Goal: Task Accomplishment & Management: Manage account settings

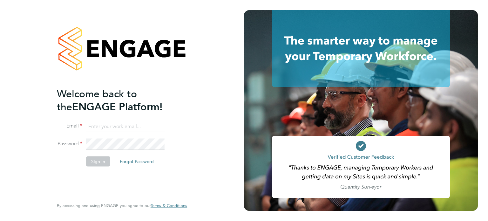
type input "[PERSON_NAME][EMAIL_ADDRESS][PERSON_NAME][DOMAIN_NAME]"
click at [103, 163] on button "Sign In" at bounding box center [98, 161] width 24 height 10
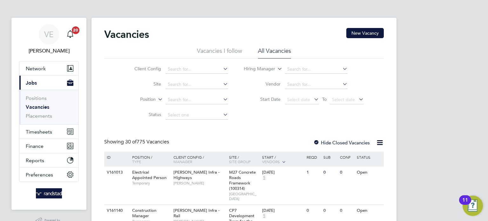
click at [36, 110] on li "Vacancies" at bounding box center [50, 108] width 48 height 9
click at [42, 114] on link "Placements" at bounding box center [39, 116] width 26 height 6
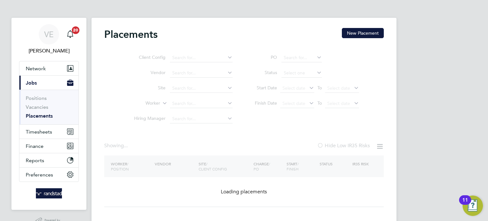
click at [173, 104] on ul "Client Config Vendor Site Worker Hiring Manager" at bounding box center [180, 88] width 119 height 76
click at [183, 103] on ul "Client Config Vendor Site Worker Hiring Manager" at bounding box center [180, 88] width 119 height 76
click at [180, 106] on ul "Client Config Vendor Site Worker Hiring Manager" at bounding box center [180, 88] width 119 height 76
click at [181, 104] on ul "Client Config Vendor Site Worker Hiring Manager" at bounding box center [180, 88] width 119 height 76
click at [132, 95] on ul "Client Config Vendor Site Worker Hiring Manager" at bounding box center [180, 88] width 119 height 76
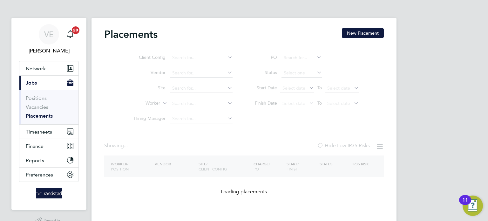
click at [184, 101] on ul "Client Config Vendor Site Worker Hiring Manager" at bounding box center [180, 88] width 119 height 76
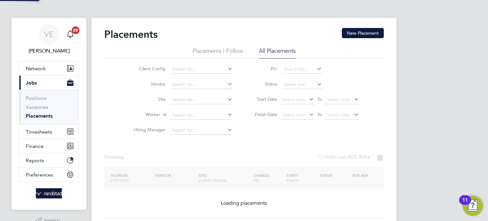
drag, startPoint x: 281, startPoint y: 121, endPoint x: 266, endPoint y: 118, distance: 15.1
click at [280, 121] on li "Finish Date Select date To Select date" at bounding box center [303, 114] width 126 height 15
drag, startPoint x: 189, startPoint y: 109, endPoint x: 191, endPoint y: 115, distance: 6.3
click at [189, 111] on li "Worker" at bounding box center [180, 114] width 119 height 15
click at [191, 115] on input at bounding box center [201, 115] width 63 height 9
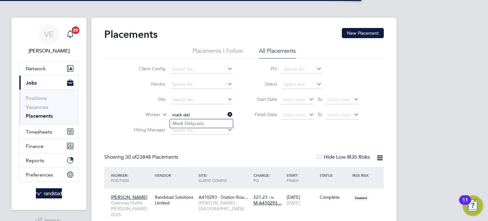
click at [200, 114] on input "mark del" at bounding box center [201, 115] width 63 height 9
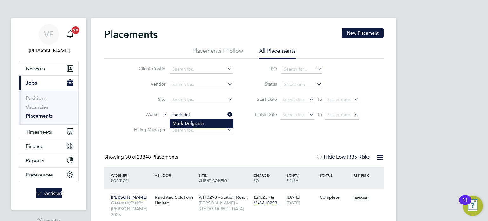
click at [202, 125] on li "Mark Del grazia" at bounding box center [201, 123] width 63 height 9
type input "Mark Delgrazia"
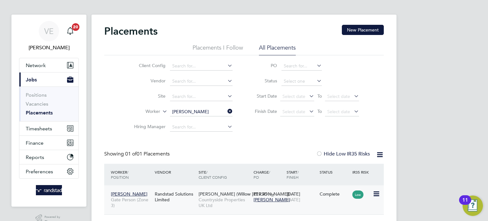
click at [320, 199] on div "Complete" at bounding box center [334, 194] width 33 height 12
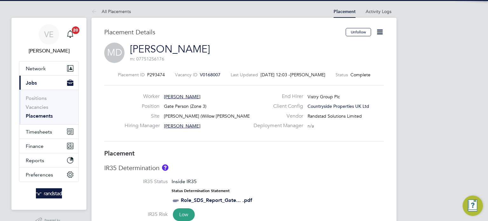
drag, startPoint x: 378, startPoint y: 31, endPoint x: 361, endPoint y: 37, distance: 18.9
click at [379, 31] on icon at bounding box center [380, 32] width 8 height 8
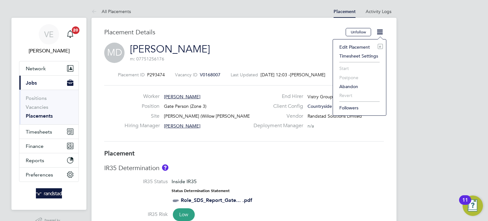
click at [348, 46] on li "Edit Placement e" at bounding box center [359, 47] width 47 height 9
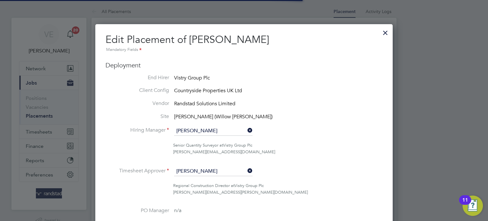
scroll to position [3, 3]
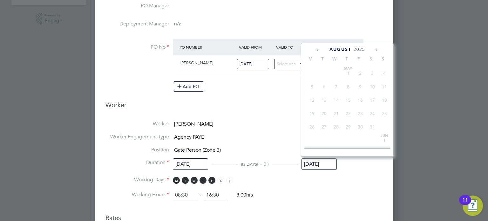
click at [324, 163] on input "31 Aug 2025" at bounding box center [318, 164] width 35 height 12
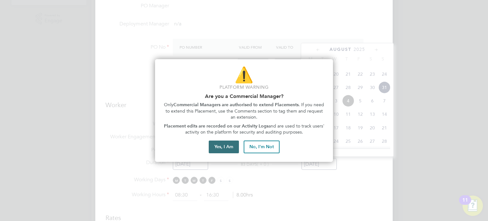
click at [230, 145] on button "Yes, I Am" at bounding box center [224, 146] width 30 height 13
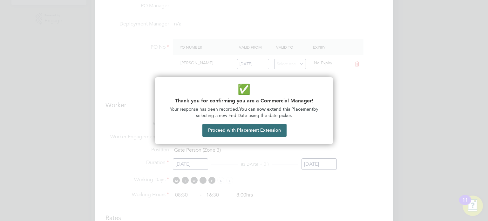
click at [246, 131] on button "Proceed with Placement Extension" at bounding box center [244, 130] width 84 height 13
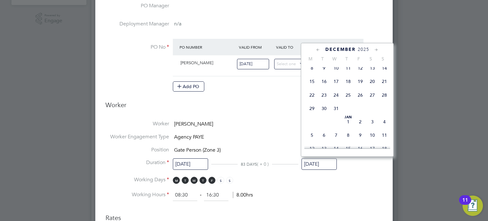
click at [385, 101] on span "28" at bounding box center [384, 95] width 12 height 12
type input "28 Dec 2025"
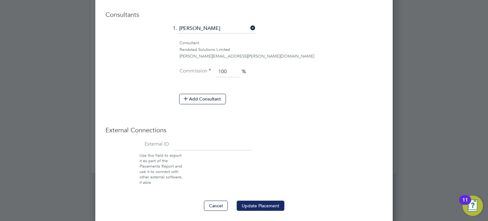
click at [266, 200] on button "Update Placement" at bounding box center [261, 205] width 48 height 10
